Goal: Task Accomplishment & Management: Use online tool/utility

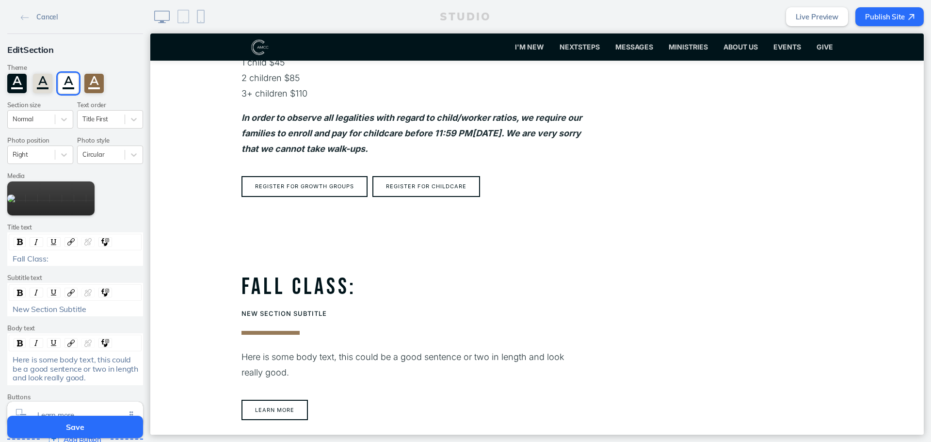
scroll to position [1314, 0]
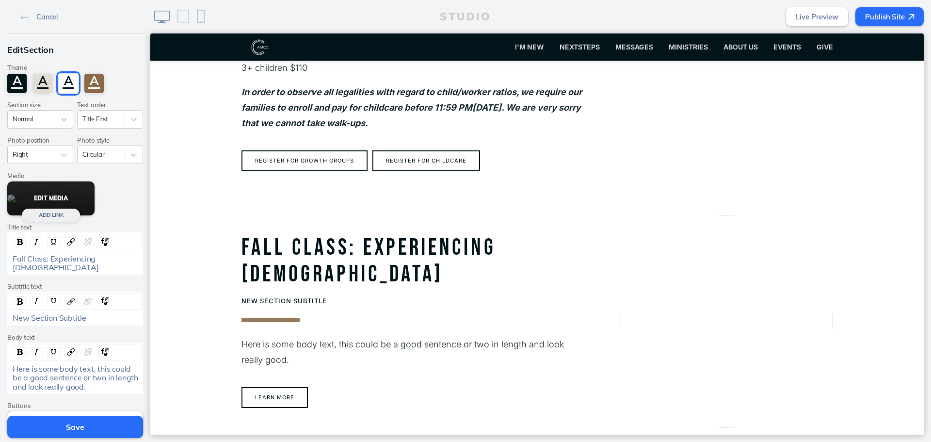
click at [31, 195] on button "Edit Media" at bounding box center [50, 198] width 87 height 34
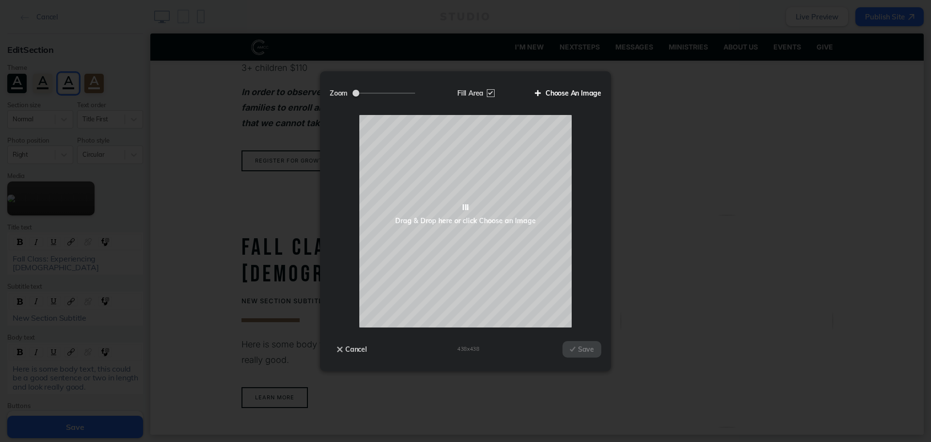
click at [587, 92] on label "Choose An Image" at bounding box center [565, 93] width 74 height 16
click at [0, 0] on input "Choose An Image" at bounding box center [0, 0] width 0 height 0
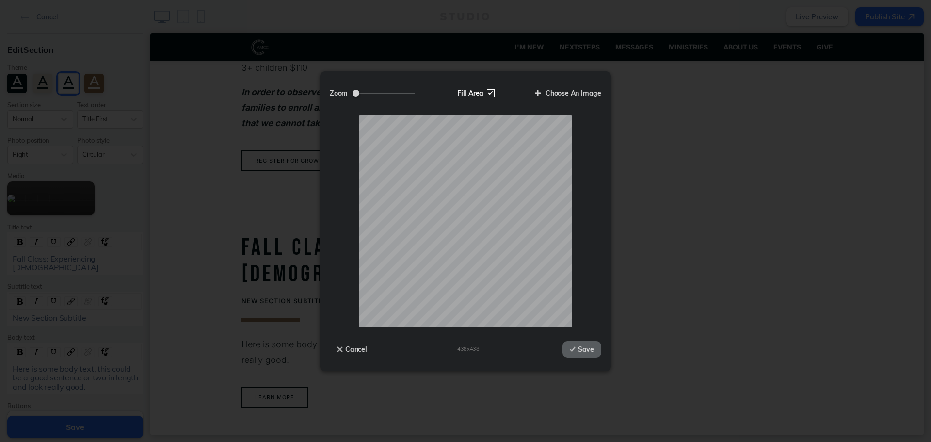
click at [491, 92] on label "Fill Area" at bounding box center [475, 93] width 50 height 16
click at [0, 0] on input "Fill Area" at bounding box center [0, 0] width 0 height 0
drag, startPoint x: 383, startPoint y: 91, endPoint x: 391, endPoint y: 88, distance: 7.7
click at [391, 93] on input "Zoom" at bounding box center [384, 93] width 63 height 1
type input "1.41"
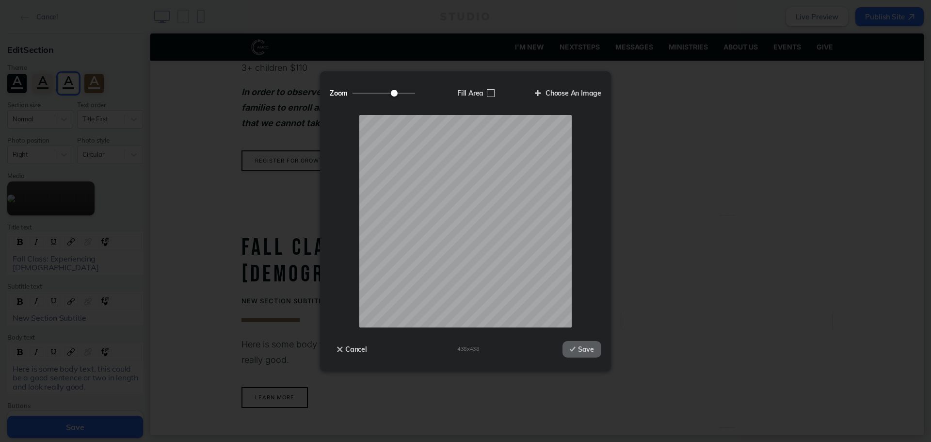
click at [394, 93] on input "Zoom" at bounding box center [384, 93] width 63 height 1
click at [591, 354] on button "Save" at bounding box center [582, 349] width 39 height 16
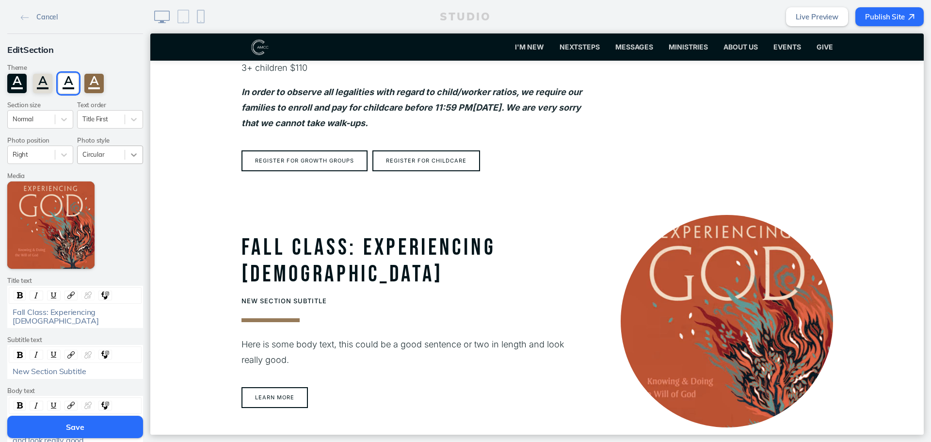
click at [125, 163] on div at bounding box center [133, 154] width 17 height 17
click at [106, 208] on div "Square" at bounding box center [110, 207] width 66 height 15
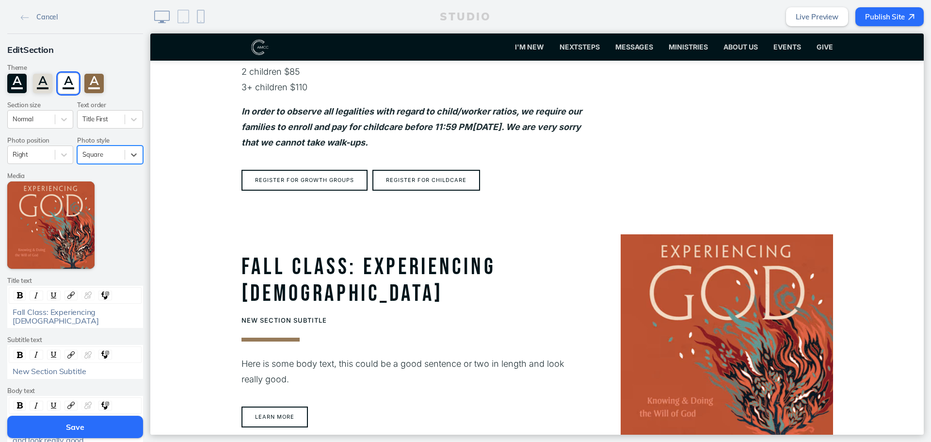
scroll to position [1363, 0]
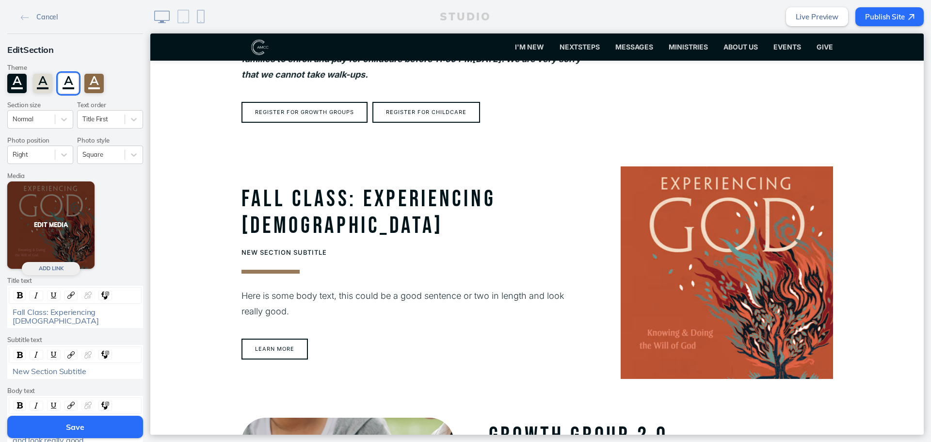
click at [45, 222] on button "Edit Media" at bounding box center [50, 224] width 87 height 87
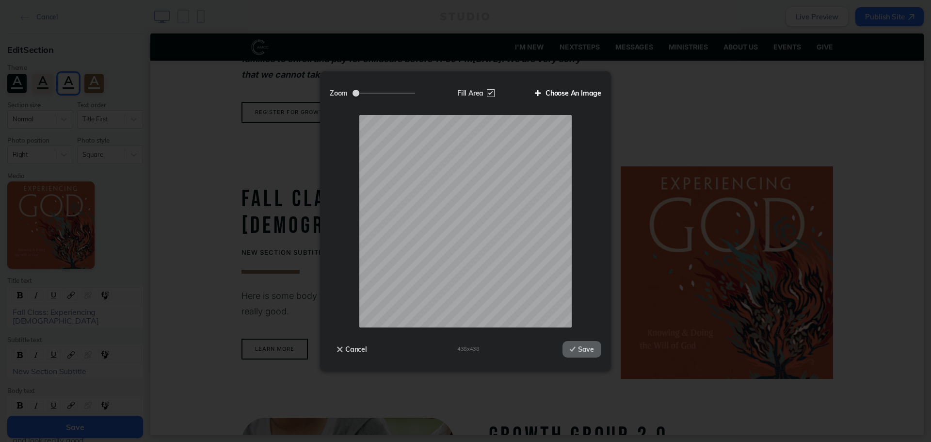
click at [558, 92] on label "Choose An Image" at bounding box center [565, 93] width 74 height 16
click at [0, 0] on input "Choose An Image" at bounding box center [0, 0] width 0 height 0
click at [489, 97] on label "Fill Area" at bounding box center [475, 93] width 50 height 16
click at [0, 0] on input "Fill Area" at bounding box center [0, 0] width 0 height 0
drag, startPoint x: 385, startPoint y: 94, endPoint x: 371, endPoint y: 98, distance: 14.6
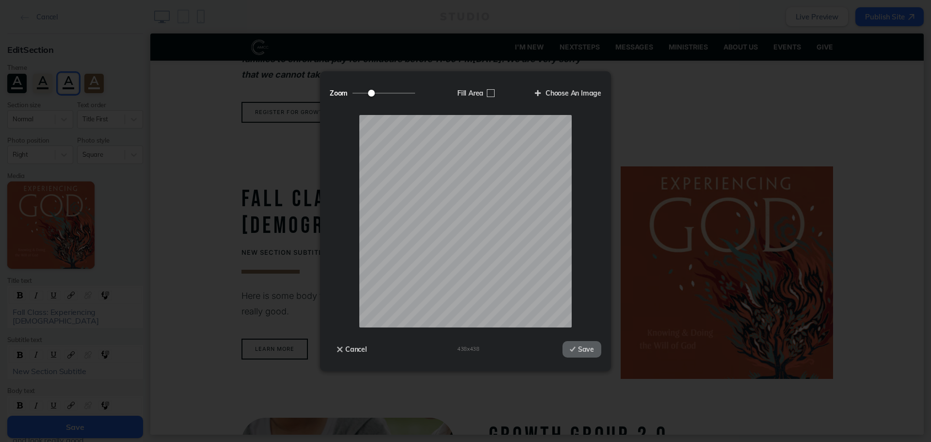
type input "0.62"
click at [371, 94] on input "Zoom" at bounding box center [384, 93] width 63 height 1
click at [583, 343] on button "Save" at bounding box center [582, 349] width 39 height 16
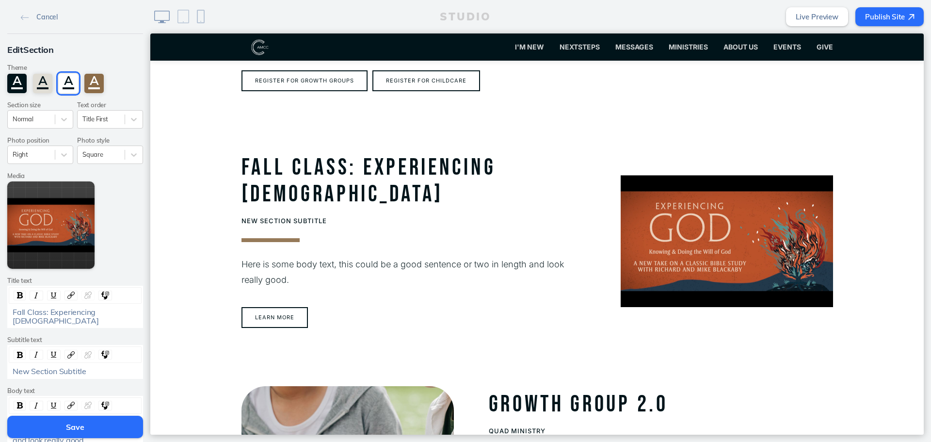
scroll to position [1411, 0]
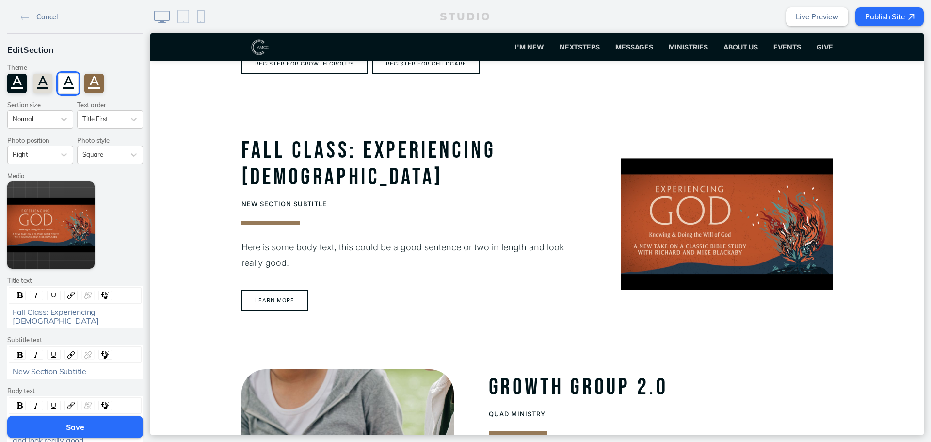
click at [104, 367] on div "New Section Subtitle" at bounding box center [76, 371] width 126 height 9
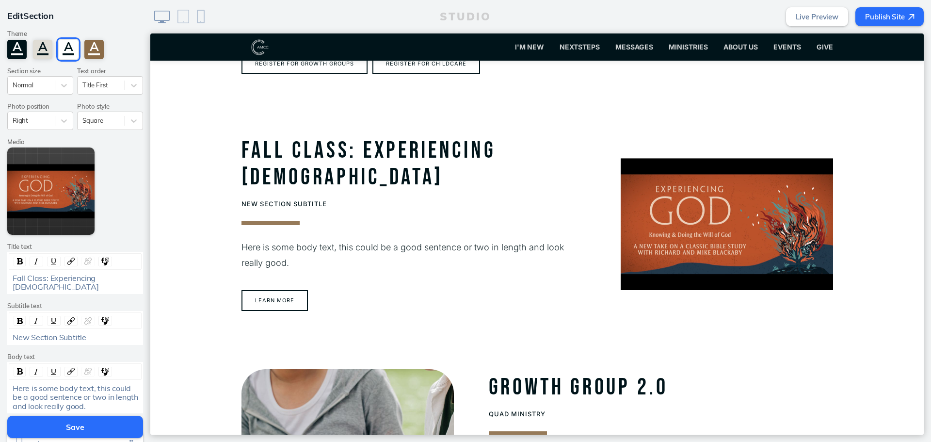
scroll to position [49, 0]
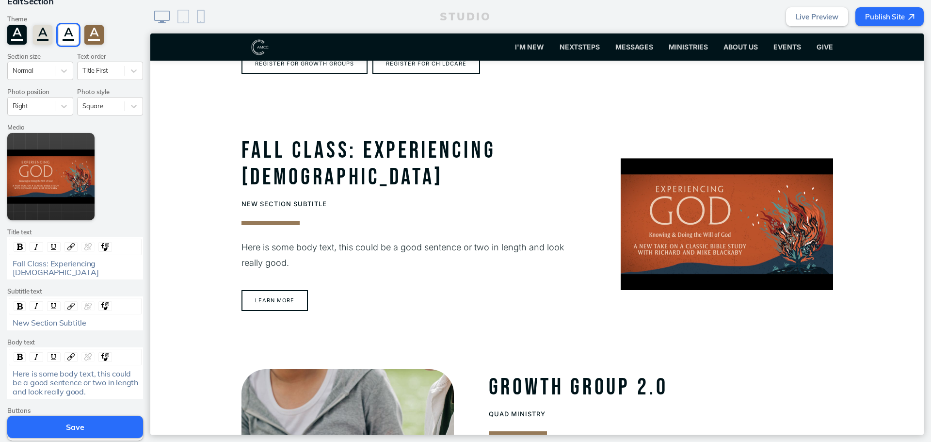
click at [96, 386] on div "Here is some body text, this could be a good sentence or two in length and look…" at bounding box center [76, 382] width 126 height 27
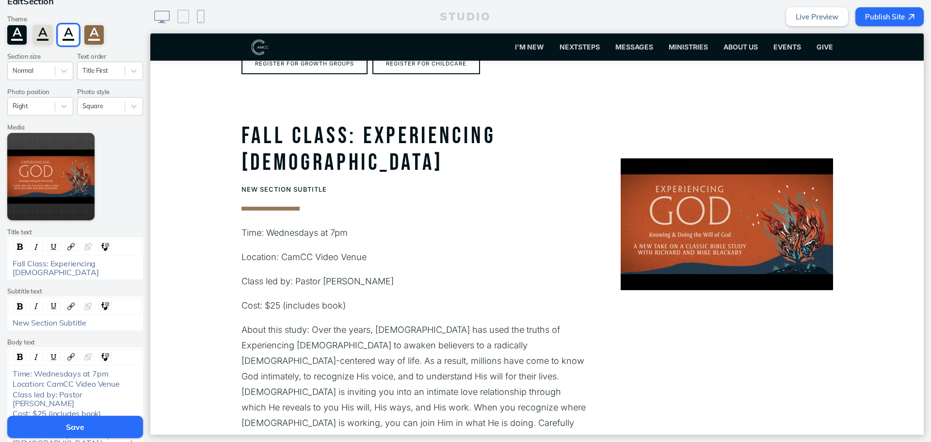
scroll to position [97, 0]
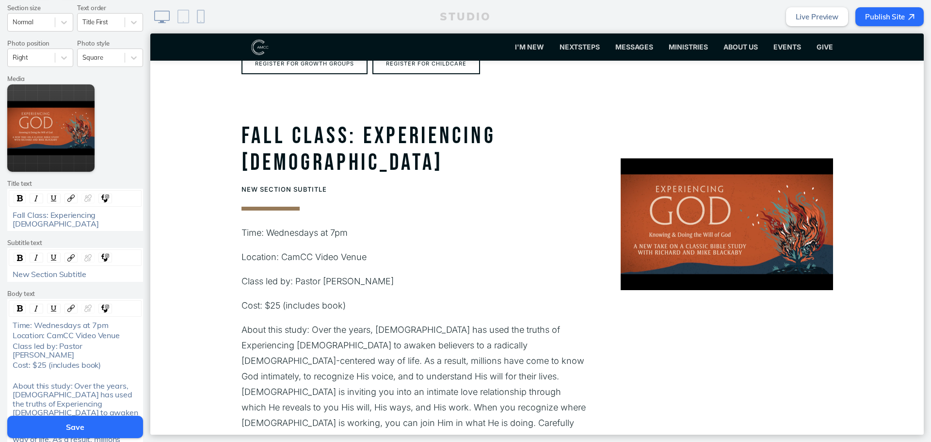
click at [76, 269] on span "New Section Subtitle" at bounding box center [50, 274] width 74 height 10
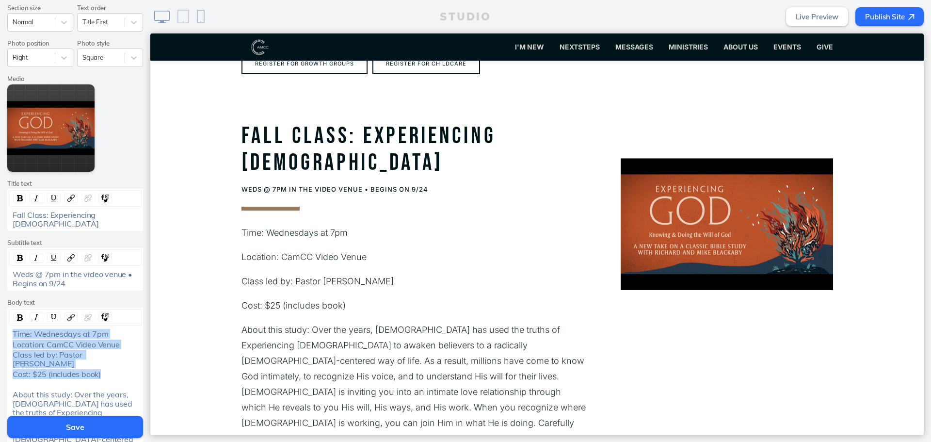
drag, startPoint x: 91, startPoint y: 368, endPoint x: 5, endPoint y: 321, distance: 98.2
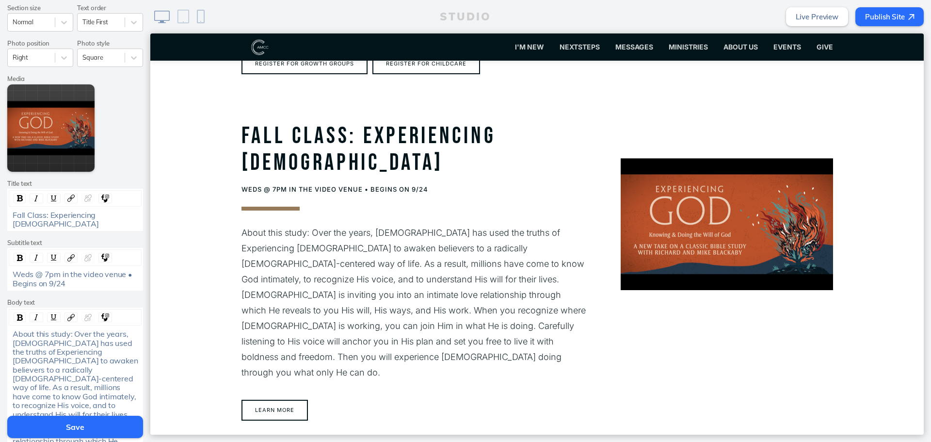
click at [113, 276] on div "Weds @ 7pm in the video venue • Begins on 9/24" at bounding box center [76, 279] width 126 height 18
drag, startPoint x: 19, startPoint y: 318, endPoint x: -84, endPoint y: 306, distance: 103.5
click at [0, 306] on html "Cancel Edit Section Theme A A A A Section size Normal Text order Title First Ph…" at bounding box center [465, 221] width 931 height 442
click at [19, 312] on div "rdw-inline-control" at bounding box center [20, 317] width 12 height 10
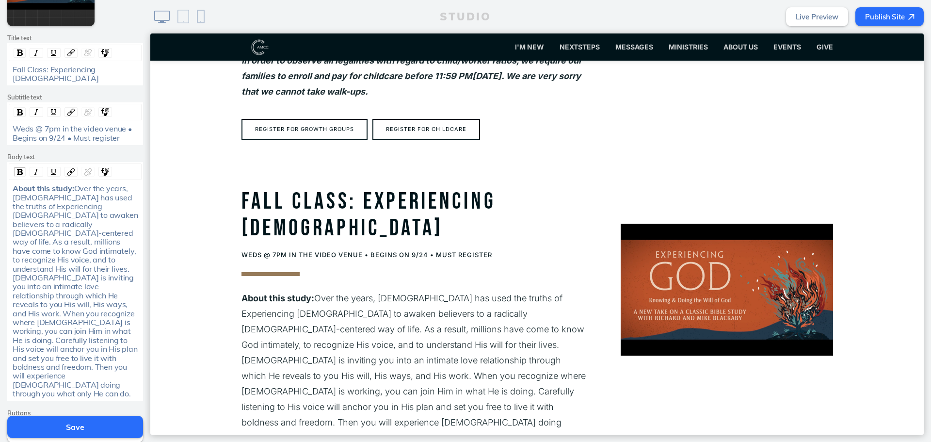
scroll to position [1363, 0]
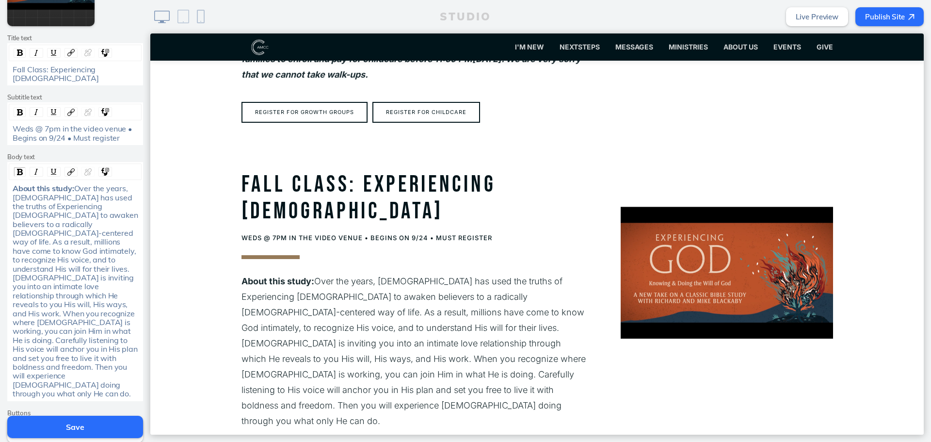
click at [61, 424] on span "Learn more" at bounding box center [81, 428] width 88 height 8
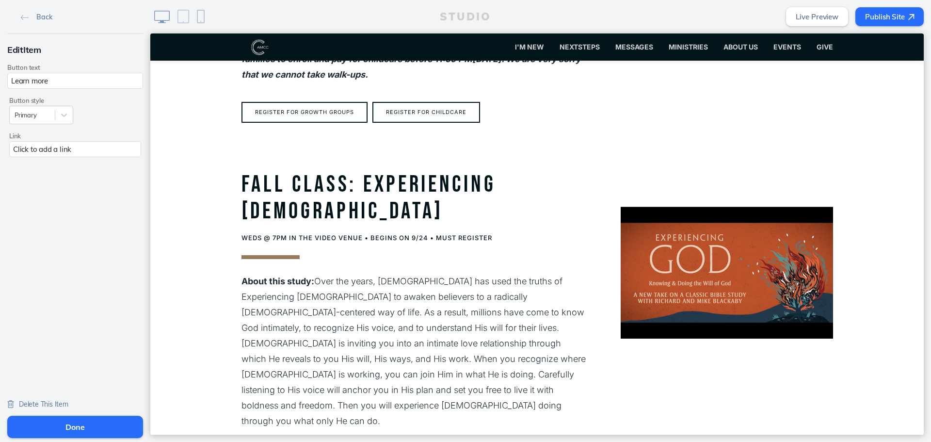
click at [99, 68] on label "Button text" at bounding box center [75, 67] width 136 height 7
click at [95, 82] on input "Learn more" at bounding box center [75, 81] width 136 height 16
type input "REgister"
click at [87, 143] on div "Link Click to add a link" at bounding box center [75, 144] width 136 height 25
click at [87, 144] on div "Click to add a link" at bounding box center [75, 149] width 132 height 16
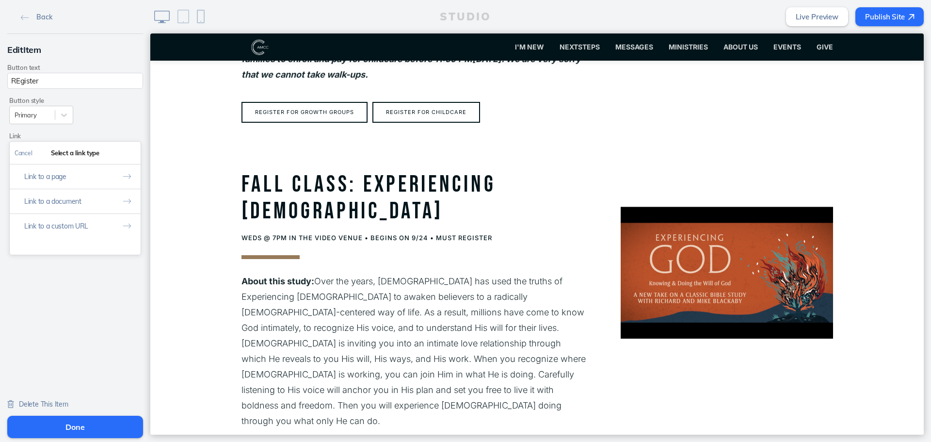
click at [108, 230] on button "Link to a custom URL" at bounding box center [75, 225] width 131 height 25
click at [99, 190] on input "text" at bounding box center [75, 194] width 121 height 16
paste input "[URL][DOMAIN_NAME]"
type input "[URL][DOMAIN_NAME]"
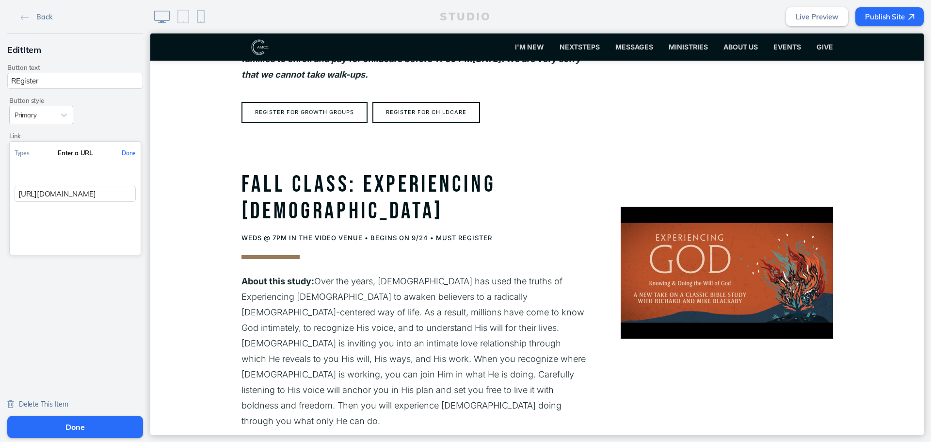
click at [118, 155] on button "Done" at bounding box center [129, 153] width 24 height 22
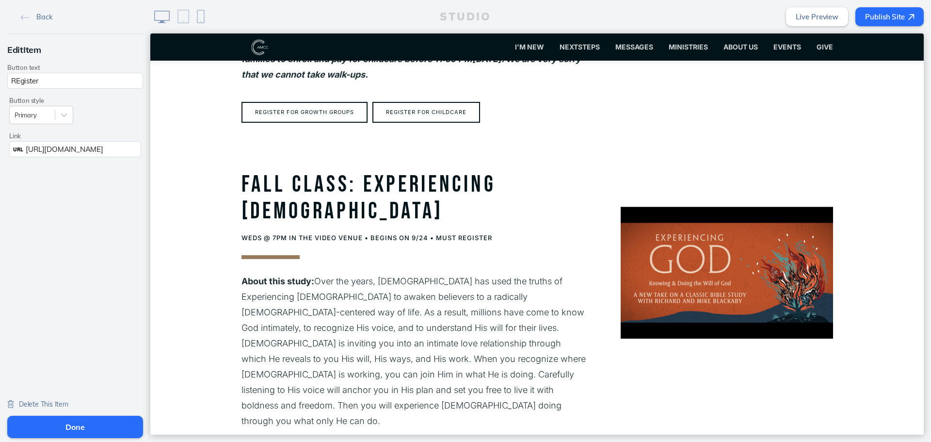
click at [114, 422] on button "Done" at bounding box center [75, 427] width 136 height 22
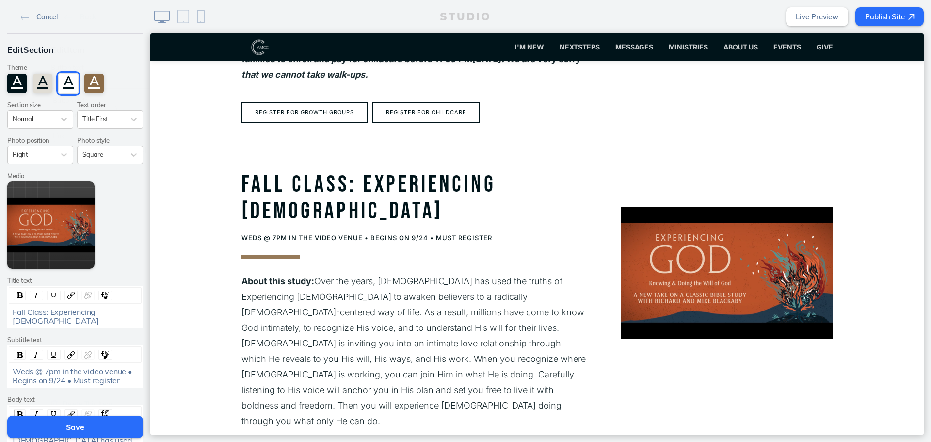
click at [114, 420] on button "Save" at bounding box center [75, 427] width 136 height 22
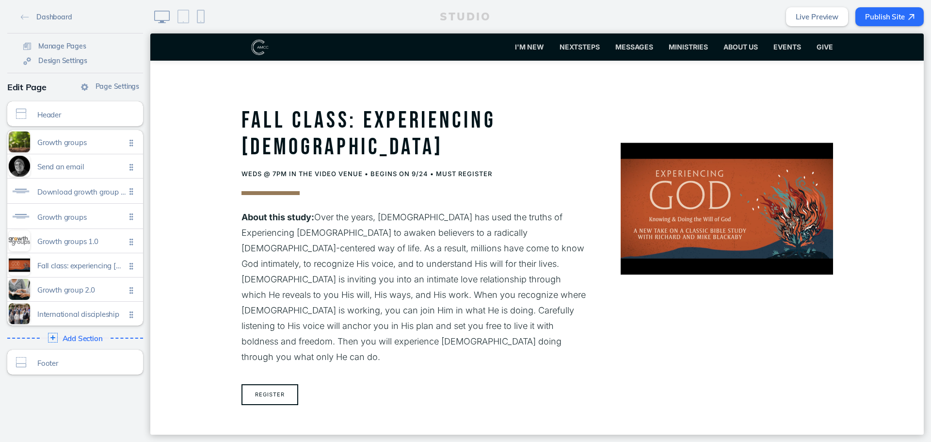
scroll to position [1411, 0]
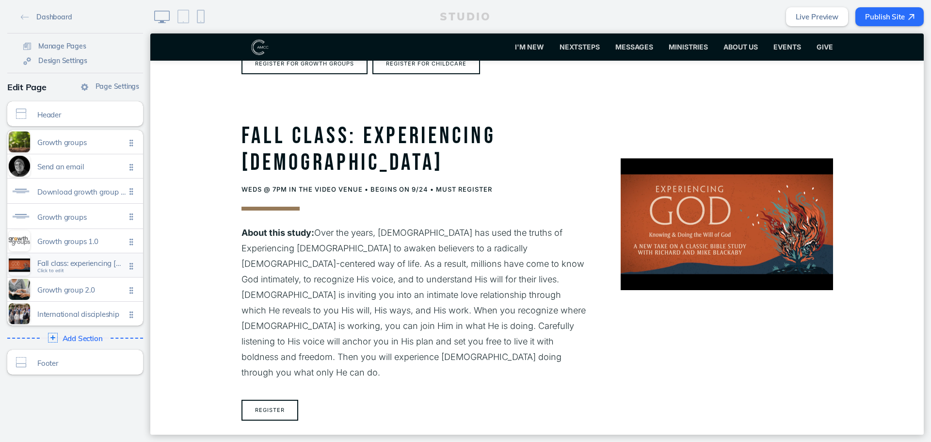
click at [91, 259] on div "Fall class: experiencing [DEMOGRAPHIC_DATA] Click to edit" at bounding box center [75, 265] width 136 height 24
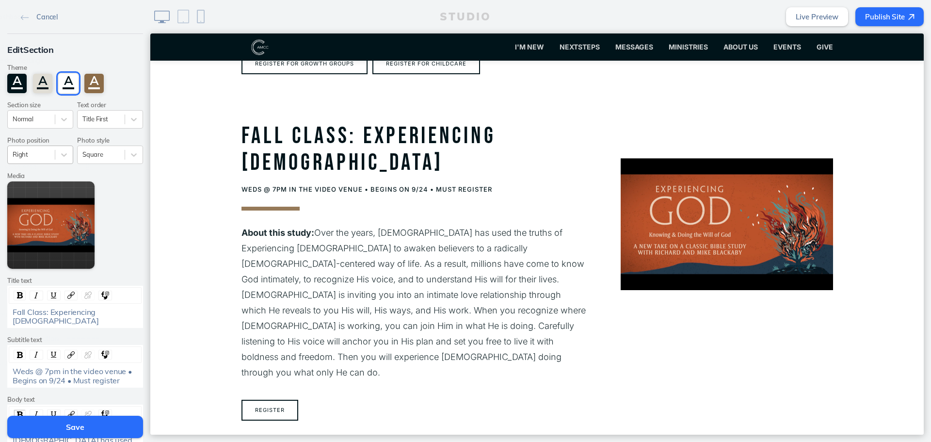
click at [40, 148] on div "Right" at bounding box center [31, 154] width 47 height 13
click at [40, 191] on div "Left" at bounding box center [40, 192] width 66 height 15
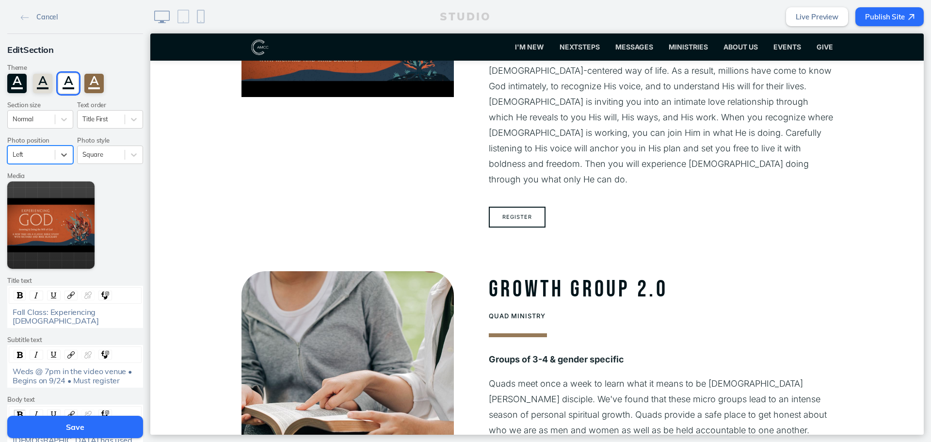
scroll to position [1751, 0]
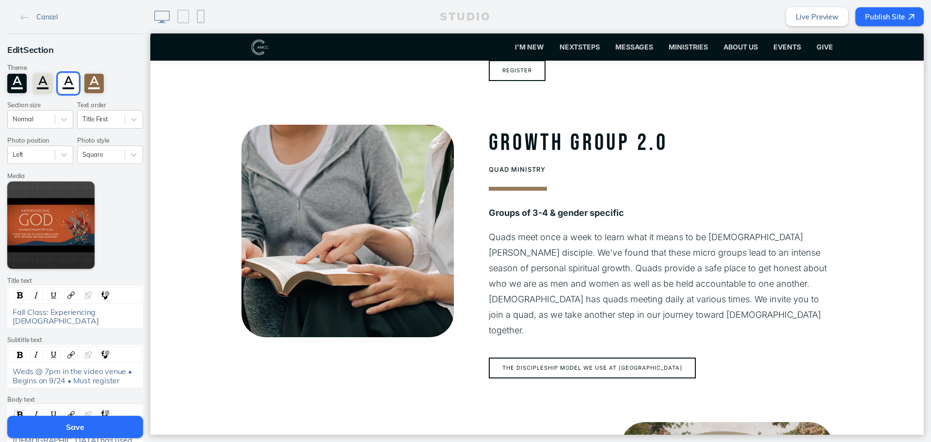
click at [82, 426] on button "Save" at bounding box center [75, 427] width 136 height 22
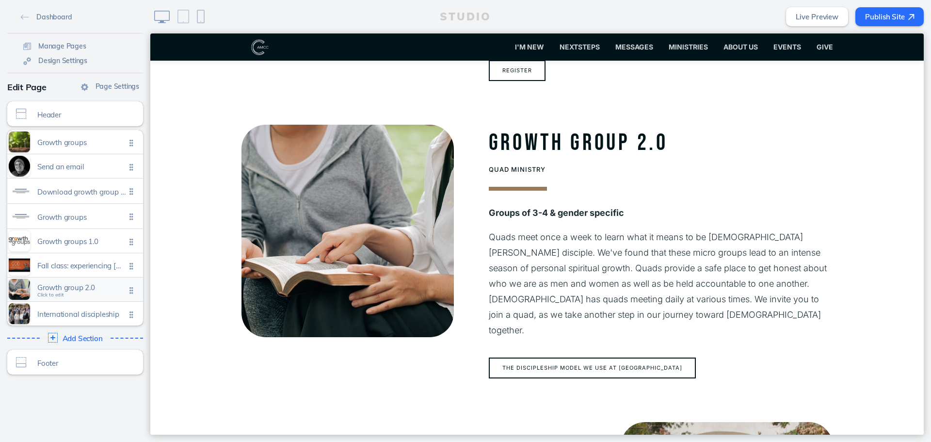
click at [82, 285] on span "Growth group 2.0" at bounding box center [81, 287] width 88 height 8
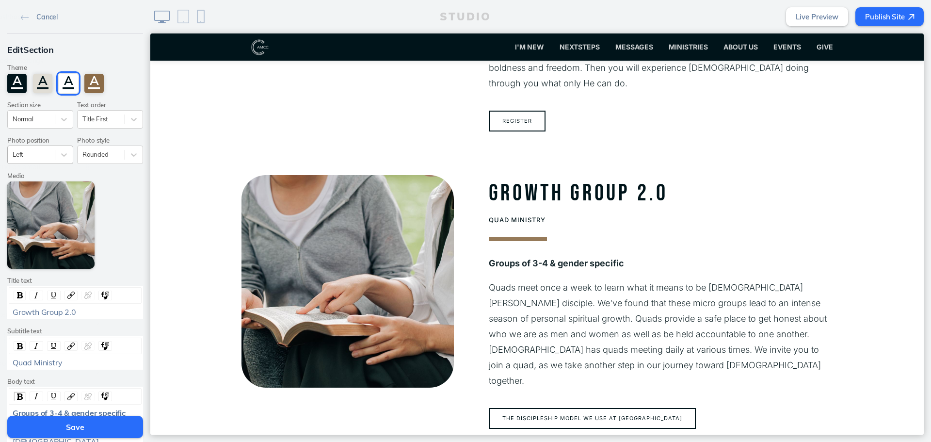
scroll to position [1699, 0]
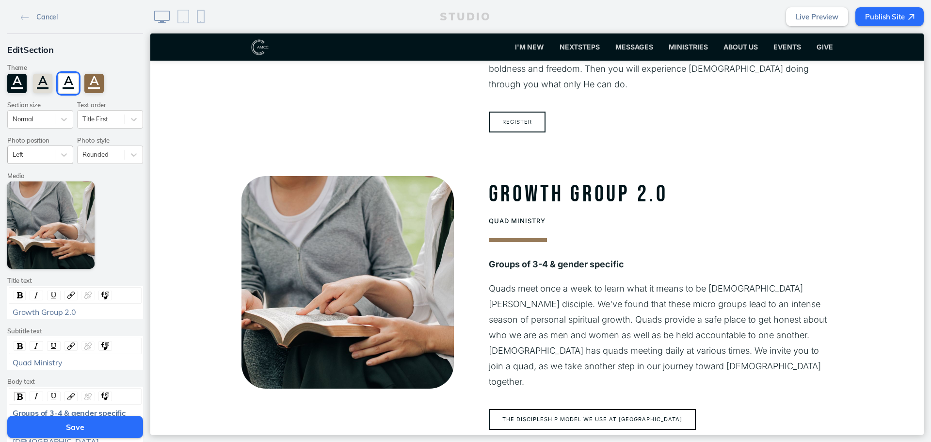
click at [49, 156] on div "Left" at bounding box center [31, 154] width 47 height 13
click at [42, 179] on div "Right" at bounding box center [40, 177] width 66 height 15
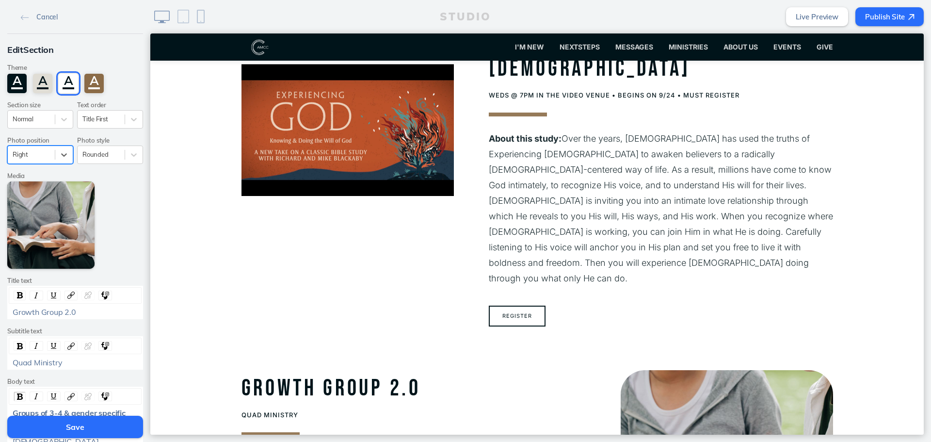
scroll to position [1796, 0]
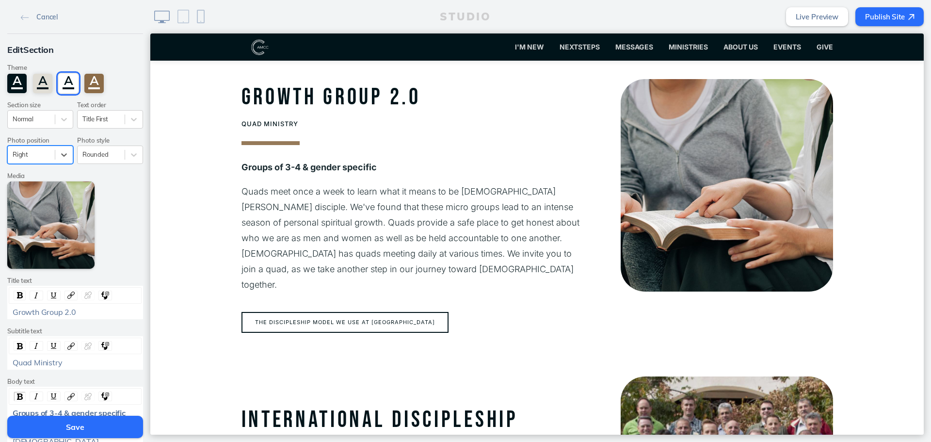
click at [79, 429] on button "Save" at bounding box center [75, 427] width 136 height 22
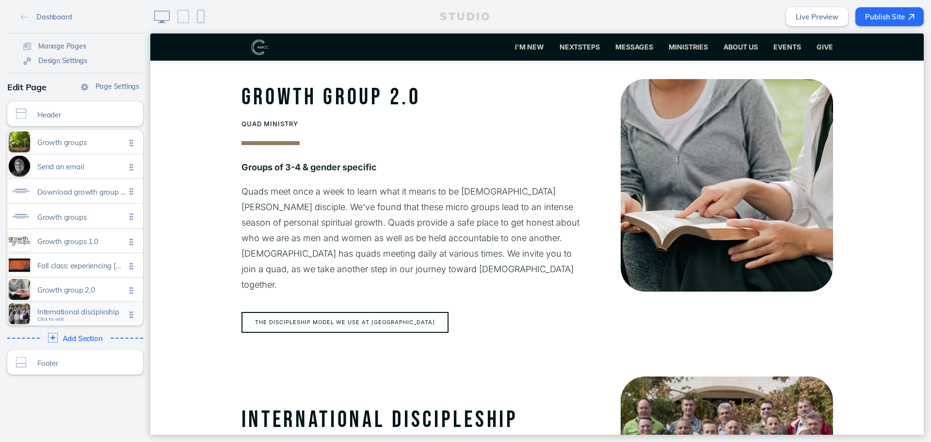
click at [53, 318] on span "Click to edit" at bounding box center [50, 319] width 27 height 6
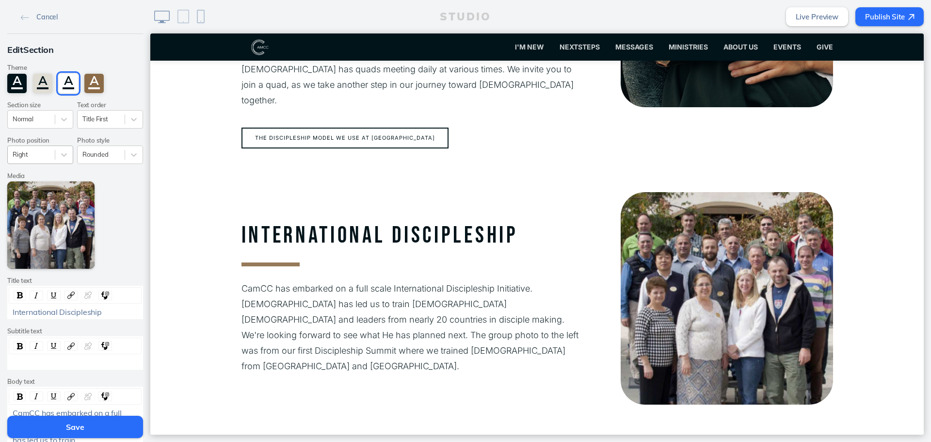
scroll to position [1981, 0]
click at [41, 153] on div at bounding box center [31, 154] width 37 height 9
click at [38, 185] on div "Left" at bounding box center [40, 192] width 66 height 15
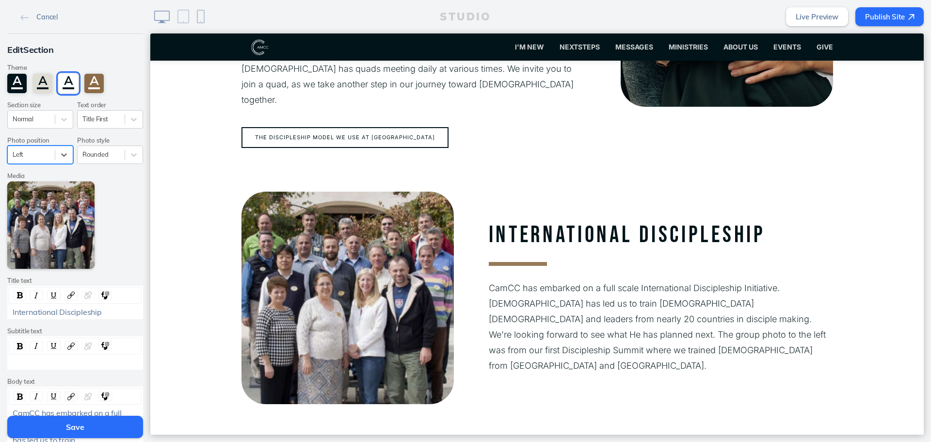
click at [64, 420] on button "Save" at bounding box center [75, 427] width 136 height 22
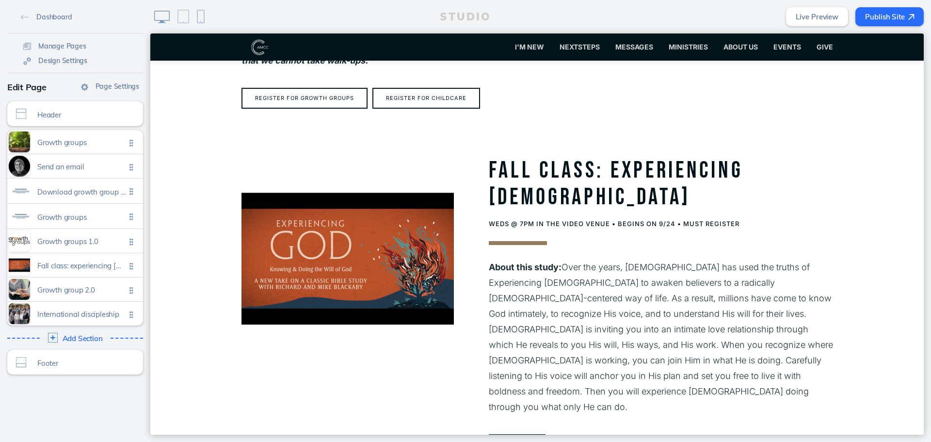
scroll to position [1399, 0]
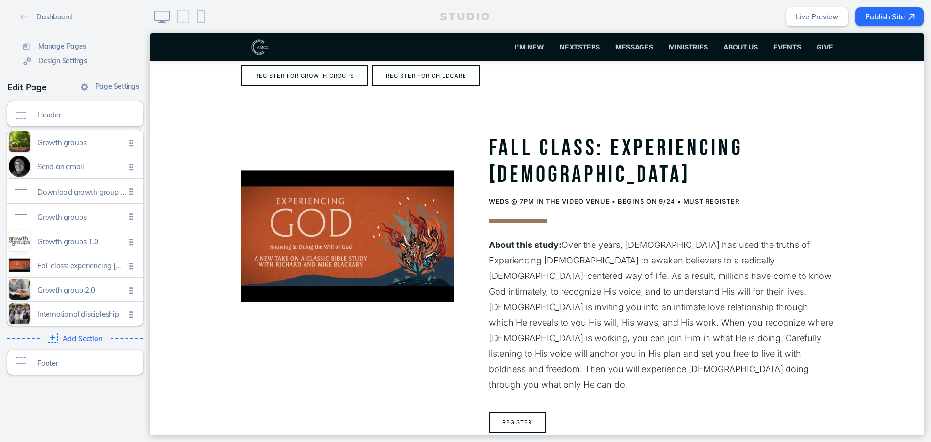
click at [888, 26] on div "STUDIO Live Preview Publish Site" at bounding box center [540, 16] width 781 height 33
click at [899, 12] on button "Publish Site" at bounding box center [890, 16] width 68 height 19
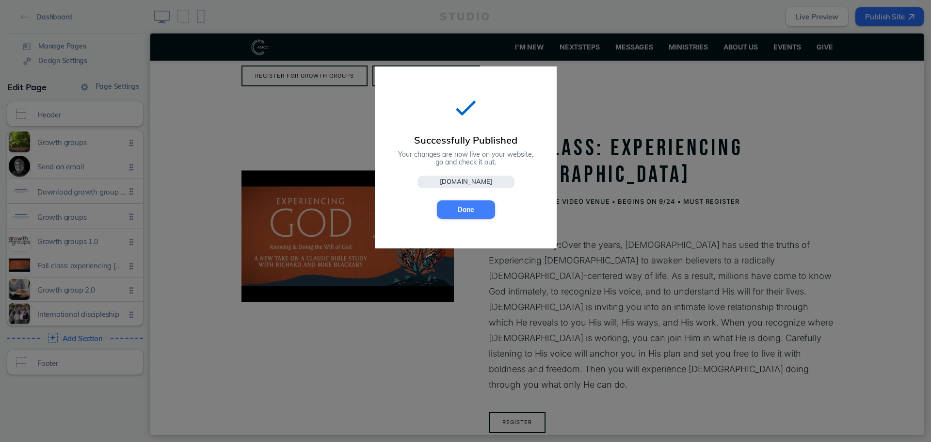
click at [463, 208] on button "Done" at bounding box center [466, 209] width 58 height 18
